Goal: Find specific page/section: Find specific page/section

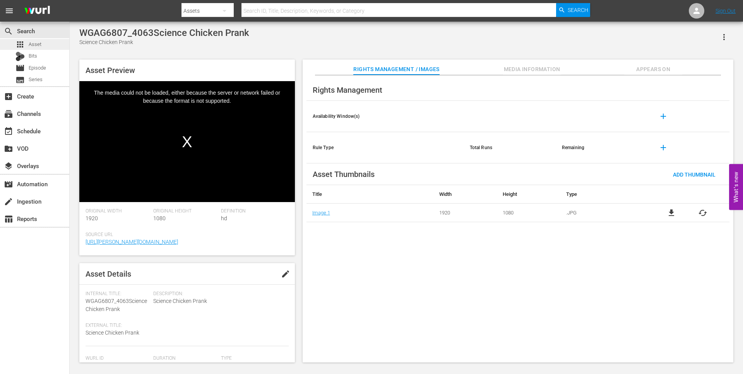
click at [52, 41] on div "apps Asset" at bounding box center [34, 44] width 69 height 11
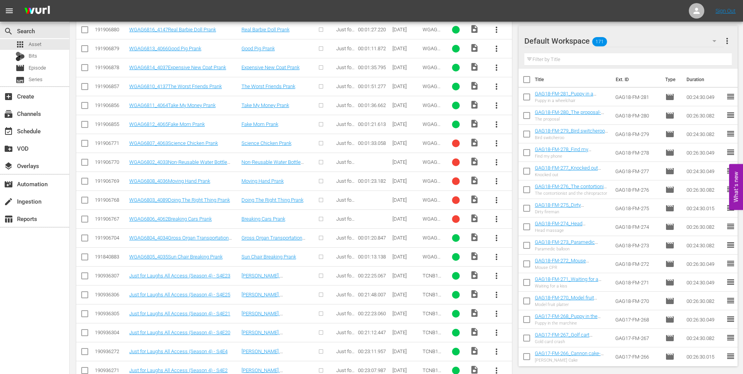
scroll to position [1098, 0]
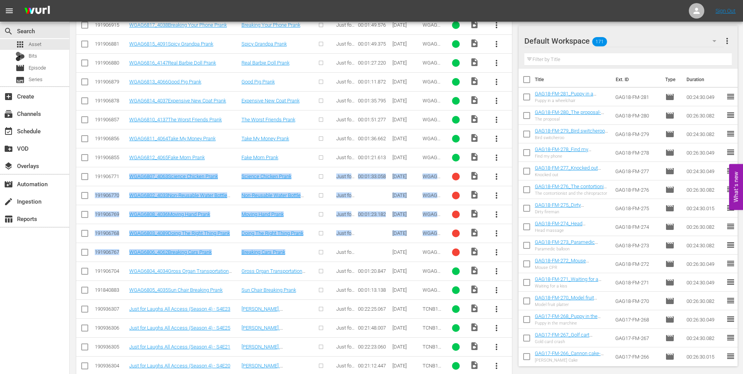
drag, startPoint x: 121, startPoint y: 174, endPoint x: 303, endPoint y: 255, distance: 198.6
click at [303, 255] on tbody "191934798 WGAG6872_4122Toast Prank Toast Prank Just for Laughs Gags 00:01:48.34…" at bounding box center [293, 101] width 435 height 1914
copy tbody "WGAG6807_4063Science Chicken Prank Science Chicken Prank Just for Laughs Gags 0…"
click at [105, 185] on td "191906771" at bounding box center [111, 176] width 34 height 19
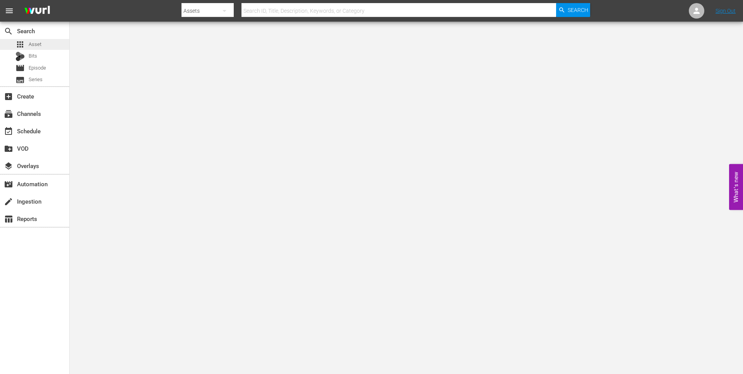
click at [42, 43] on div "apps Asset" at bounding box center [34, 44] width 69 height 11
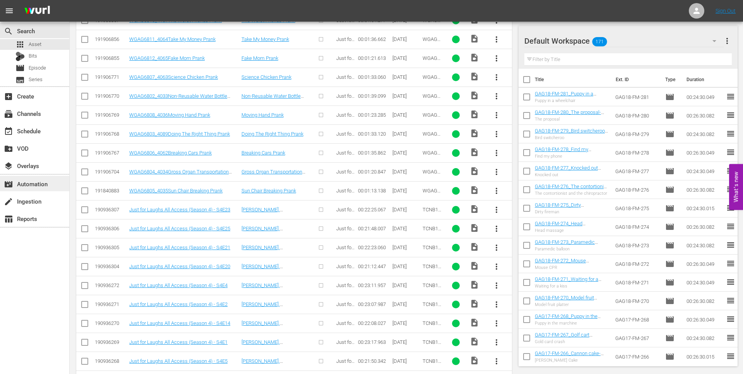
scroll to position [1197, 0]
